Goal: Transaction & Acquisition: Purchase product/service

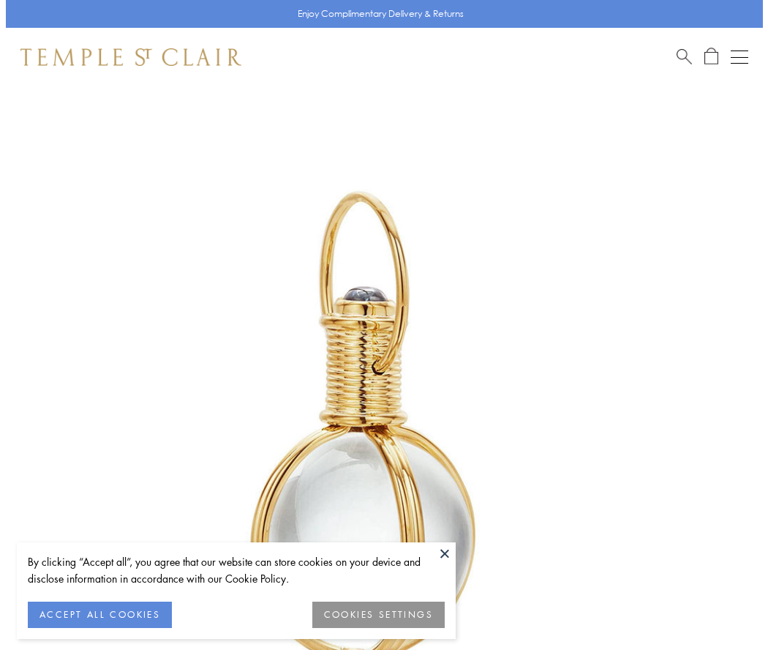
scroll to position [371, 0]
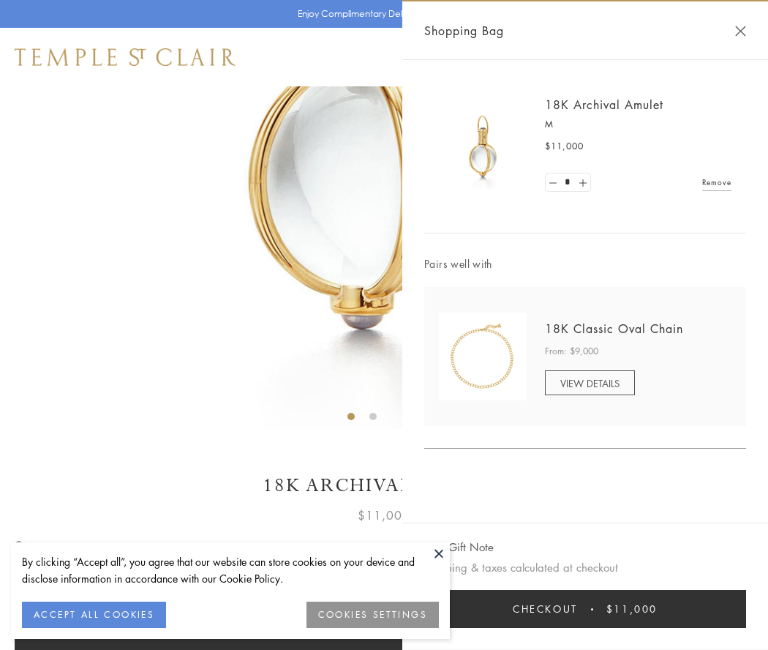
click at [586, 609] on button "Checkout $11,000" at bounding box center [586, 609] width 322 height 38
